Goal: Information Seeking & Learning: Learn about a topic

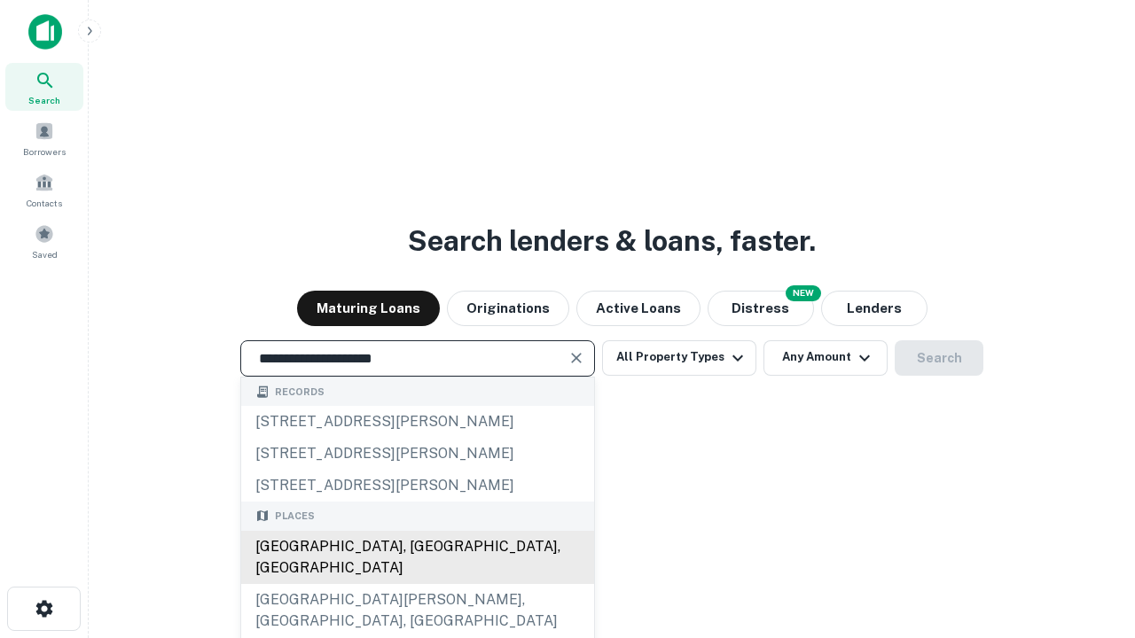
click at [417, 584] on div "[GEOGRAPHIC_DATA], [GEOGRAPHIC_DATA], [GEOGRAPHIC_DATA]" at bounding box center [417, 557] width 353 height 53
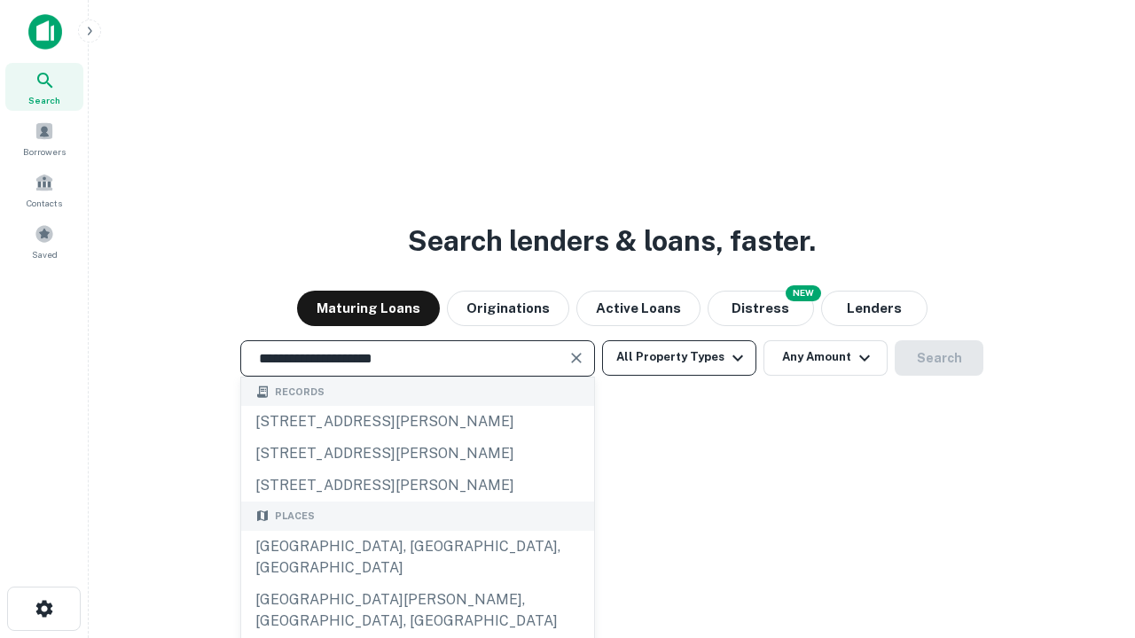
type input "**********"
click at [679, 357] on button "All Property Types" at bounding box center [679, 357] width 154 height 35
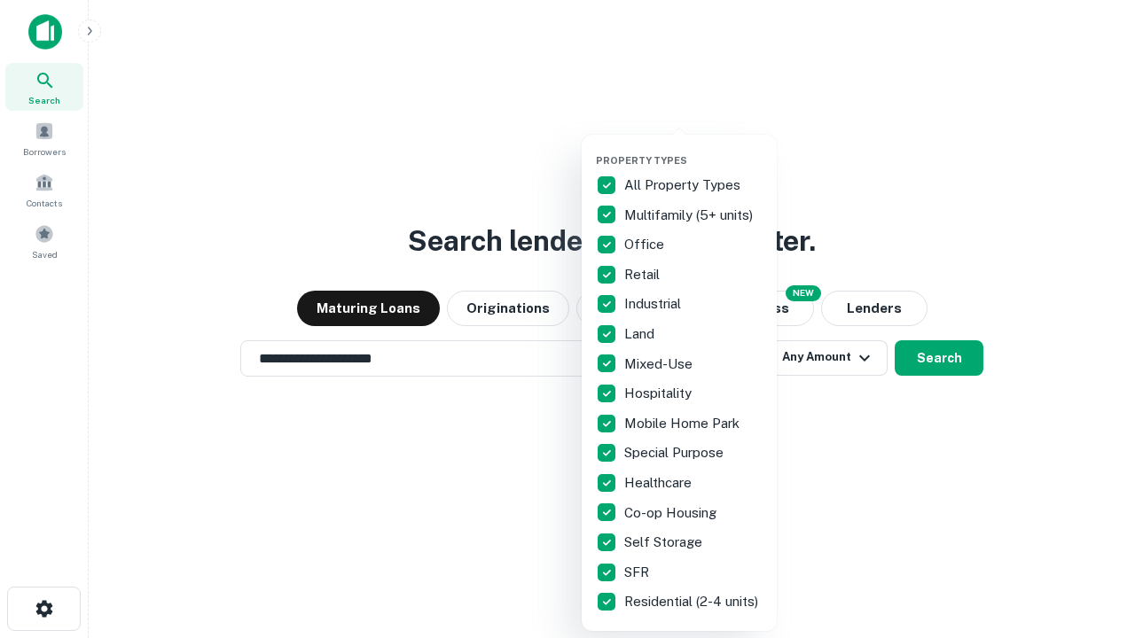
click at [693, 149] on button "button" at bounding box center [693, 149] width 195 height 1
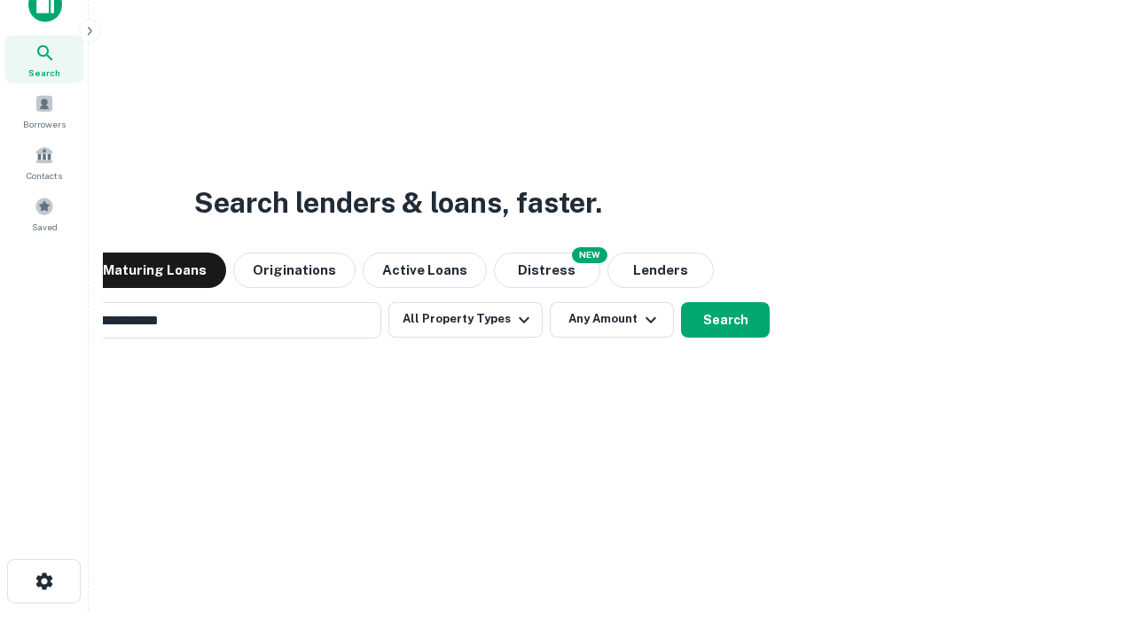
scroll to position [128, 502]
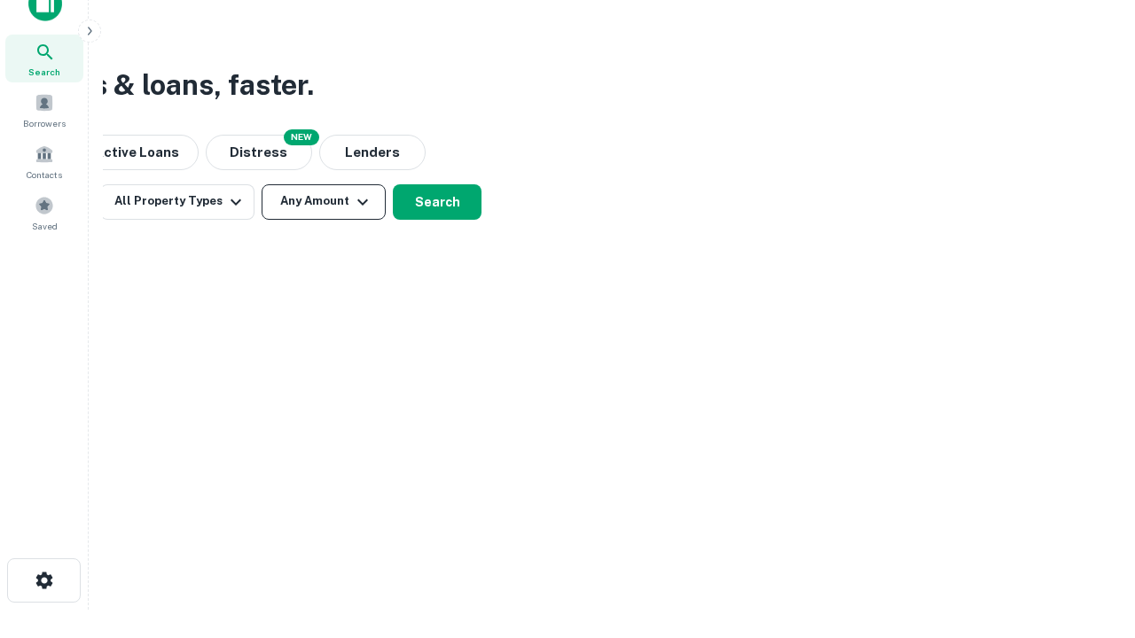
click at [324, 201] on button "Any Amount" at bounding box center [324, 201] width 124 height 35
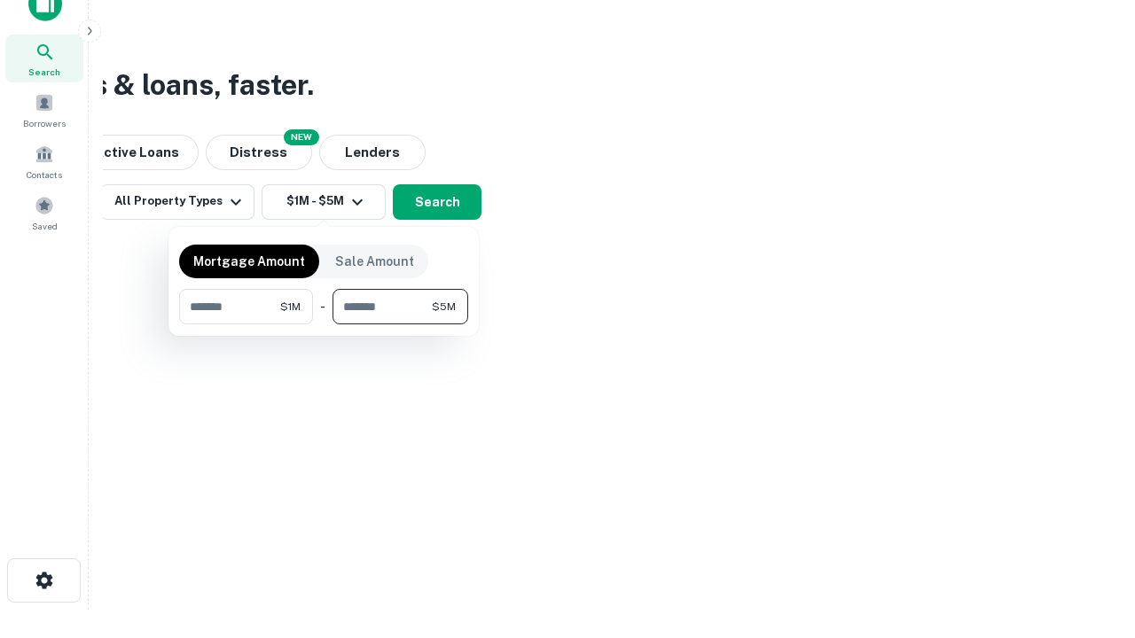
type input "*******"
click at [324, 324] on button "button" at bounding box center [323, 324] width 289 height 1
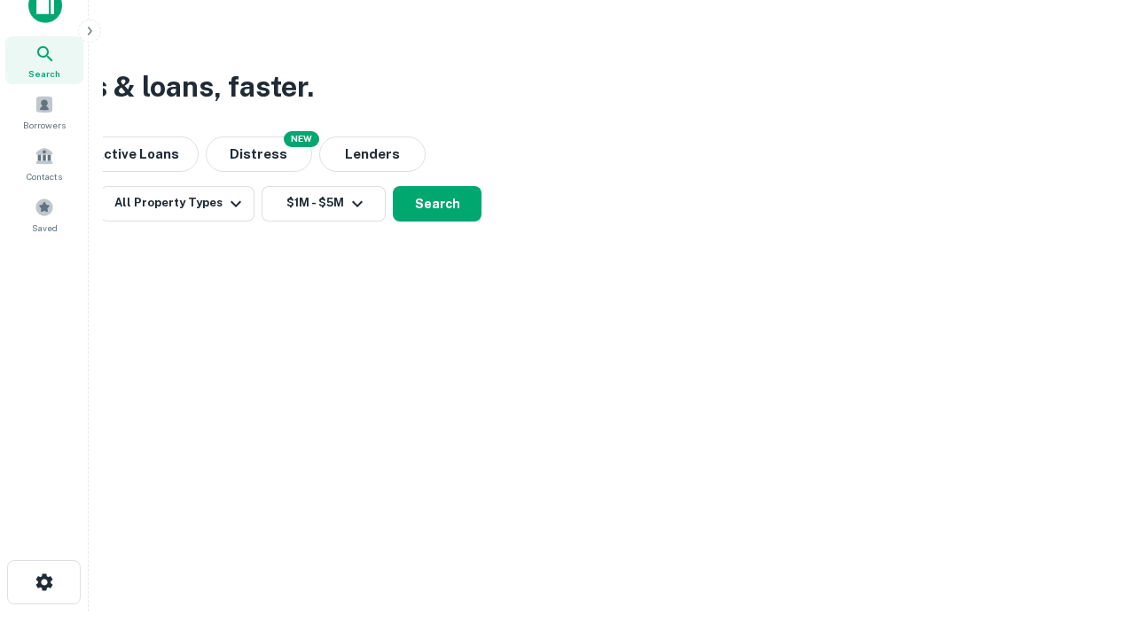
scroll to position [11, 327]
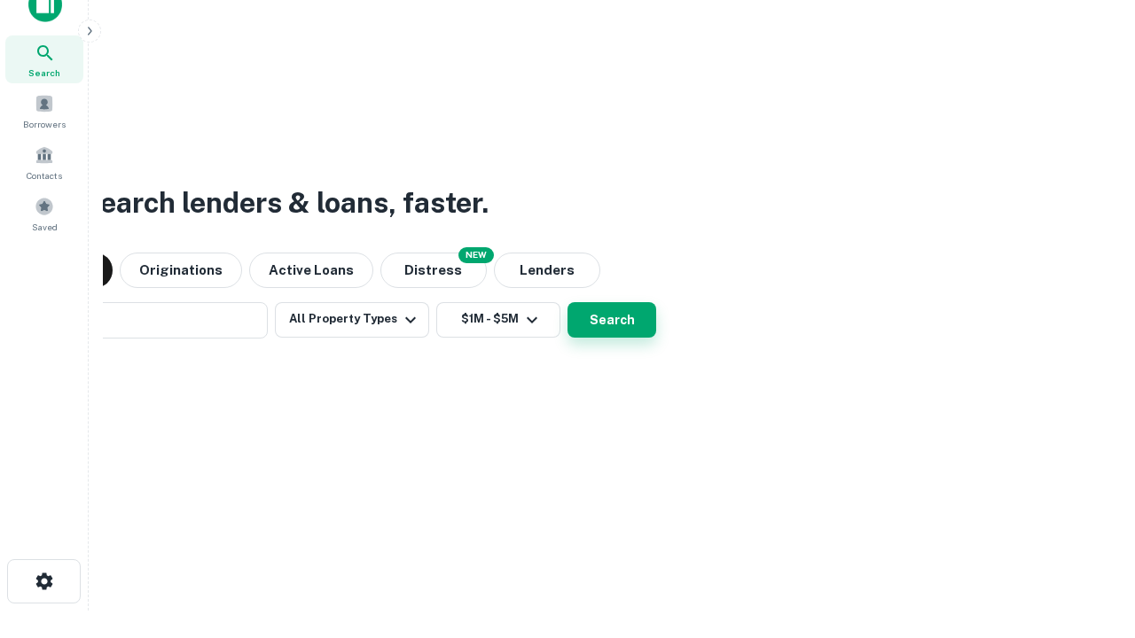
click at [567, 302] on button "Search" at bounding box center [611, 319] width 89 height 35
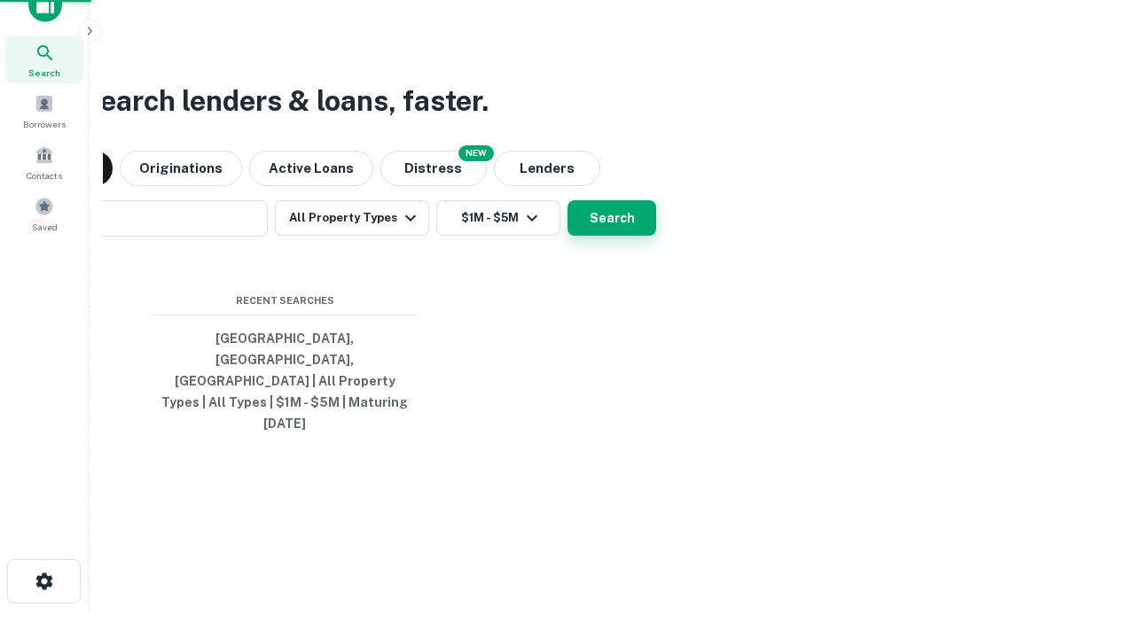
scroll to position [47, 502]
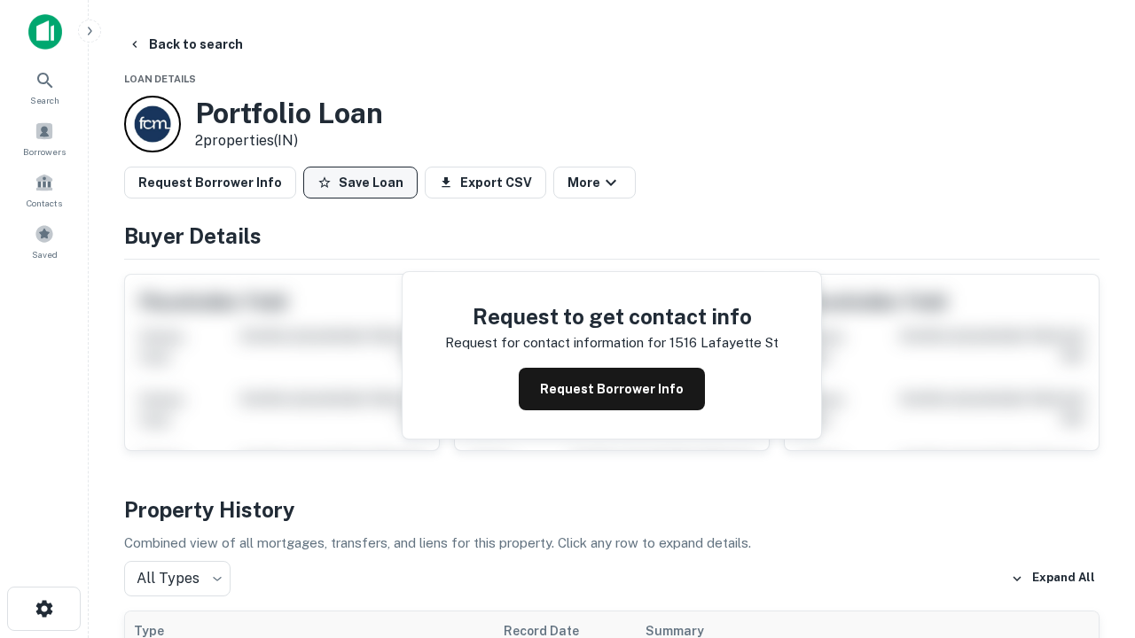
click at [360, 183] on button "Save Loan" at bounding box center [360, 183] width 114 height 32
click at [364, 183] on button "Save Loan" at bounding box center [360, 183] width 114 height 32
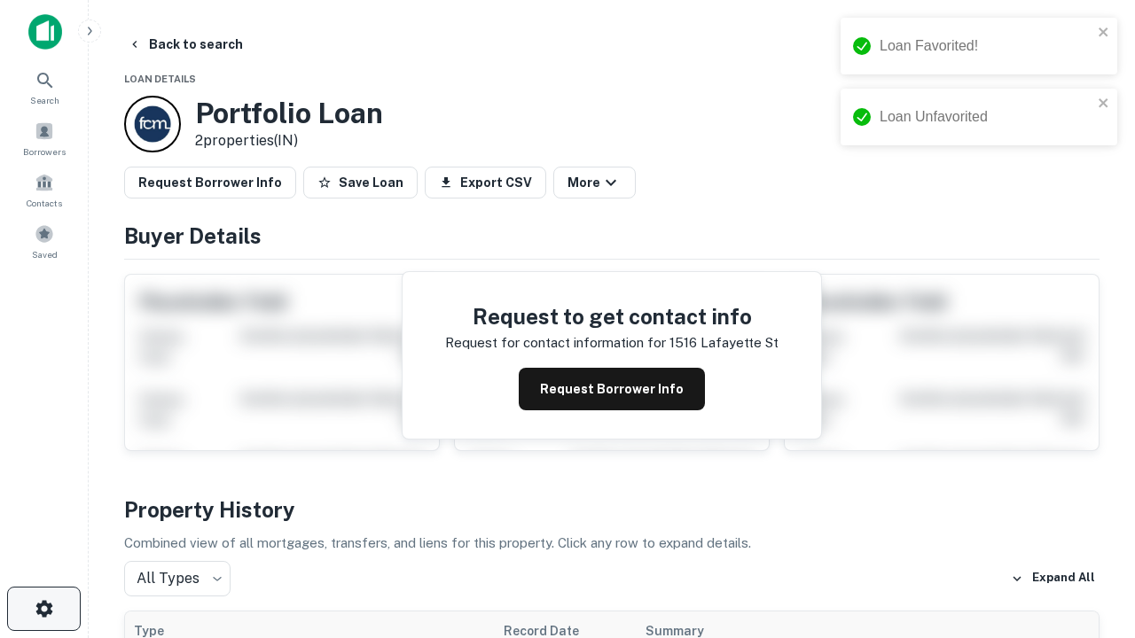
click at [43, 609] on icon "button" at bounding box center [44, 608] width 21 height 21
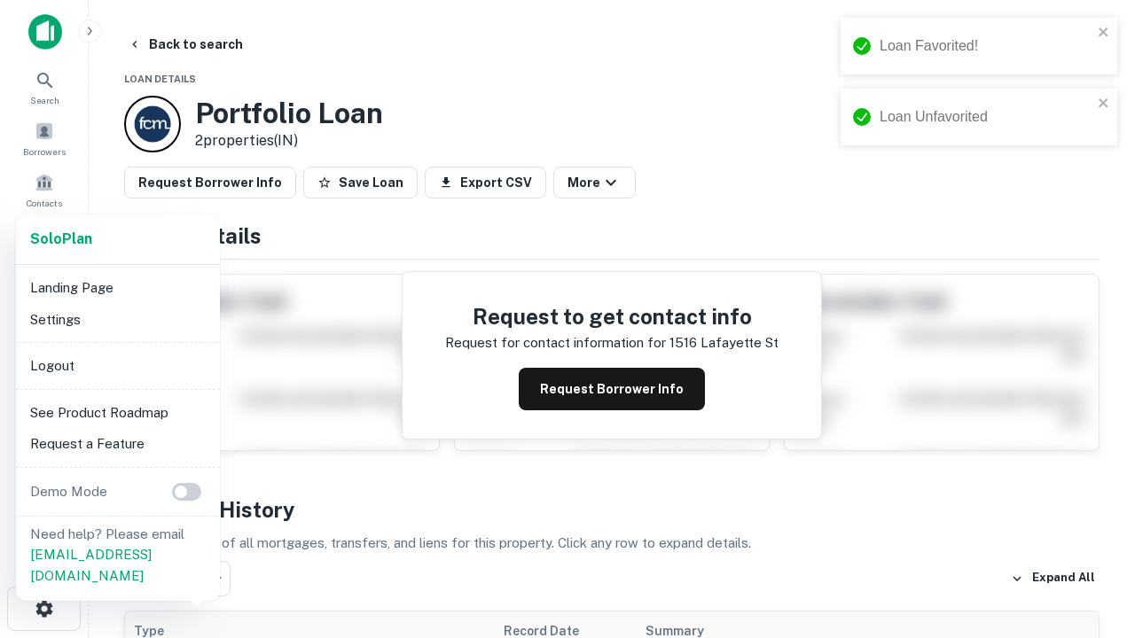
click at [117, 365] on li "Logout" at bounding box center [118, 366] width 190 height 32
